Goal: Task Accomplishment & Management: Manage account settings

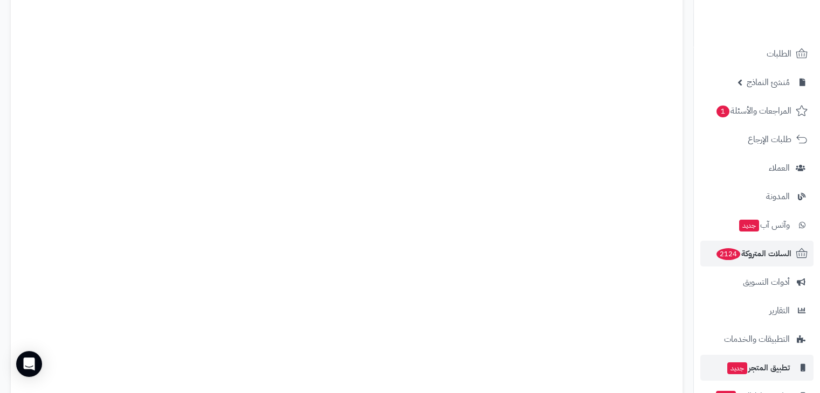
scroll to position [108, 0]
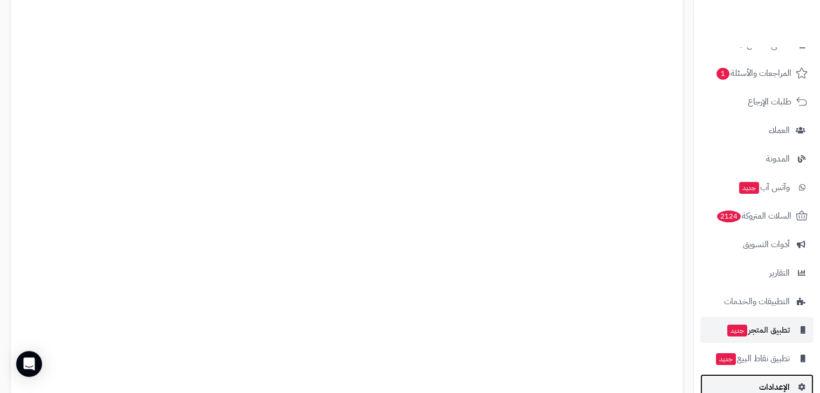
click at [772, 386] on span "الإعدادات" at bounding box center [774, 387] width 31 height 15
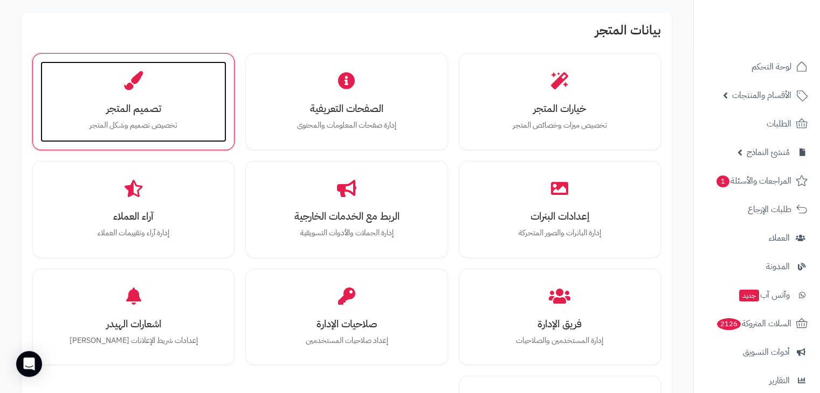
click at [128, 114] on h3 "تصميم المتجر" at bounding box center [133, 108] width 164 height 11
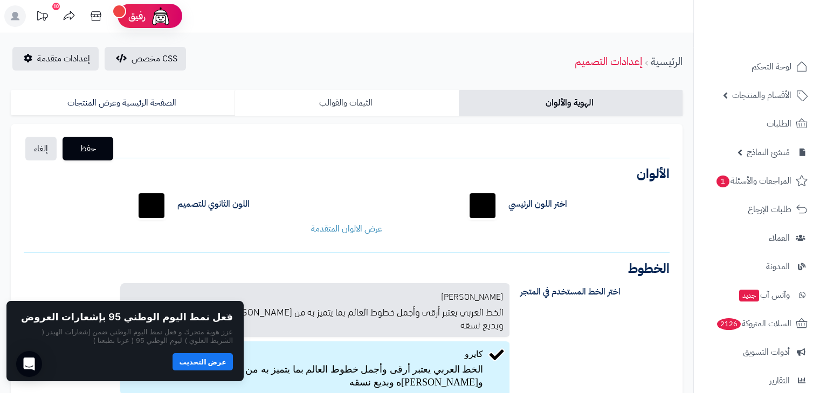
click at [379, 104] on link "الثيمات والقوالب" at bounding box center [346, 103] width 224 height 26
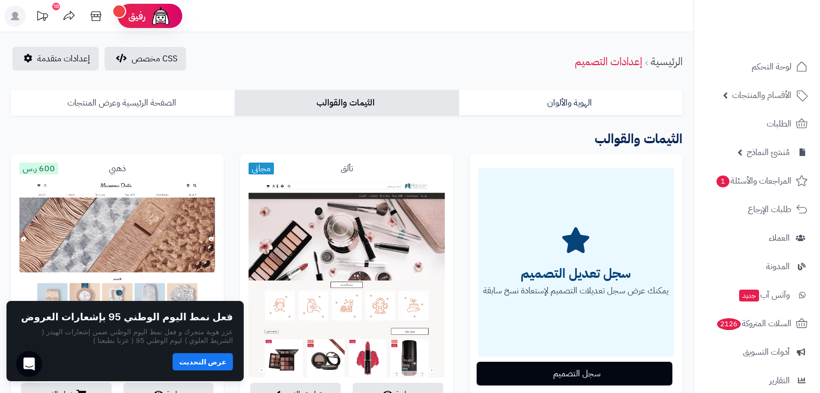
click at [158, 103] on link "الصفحة الرئيسية وعرض المنتجات" at bounding box center [123, 103] width 224 height 26
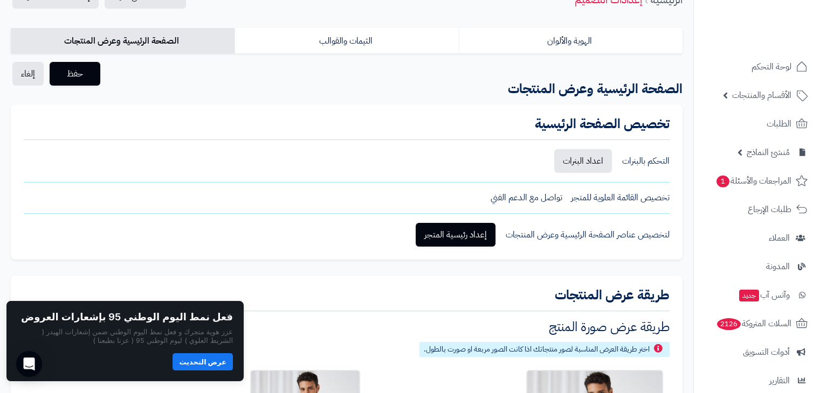
scroll to position [54, 0]
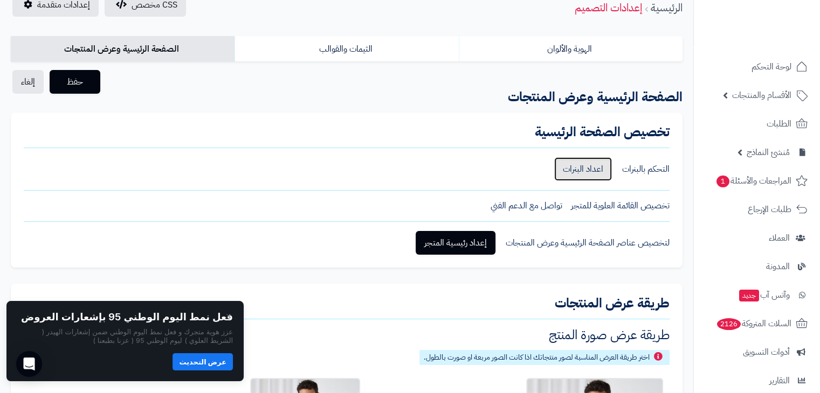
click at [576, 167] on link "اعداد البنرات" at bounding box center [583, 169] width 58 height 24
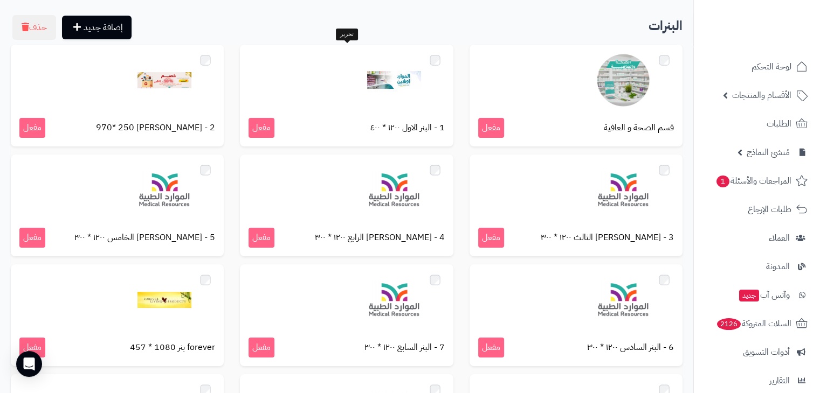
scroll to position [108, 0]
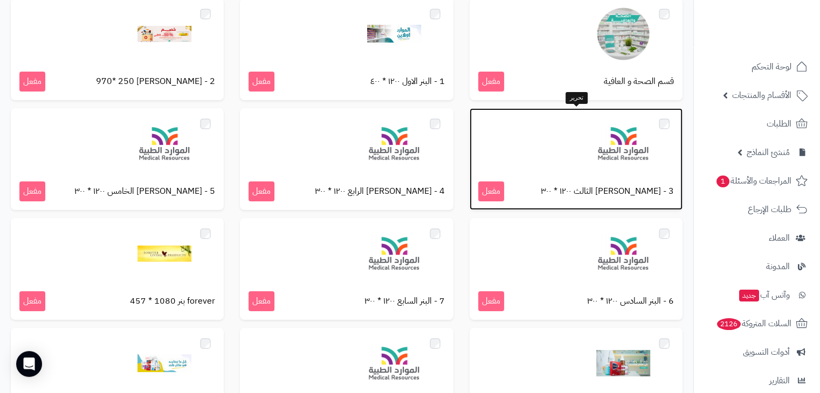
click at [608, 156] on img at bounding box center [623, 144] width 54 height 54
